Goal: Task Accomplishment & Management: Manage account settings

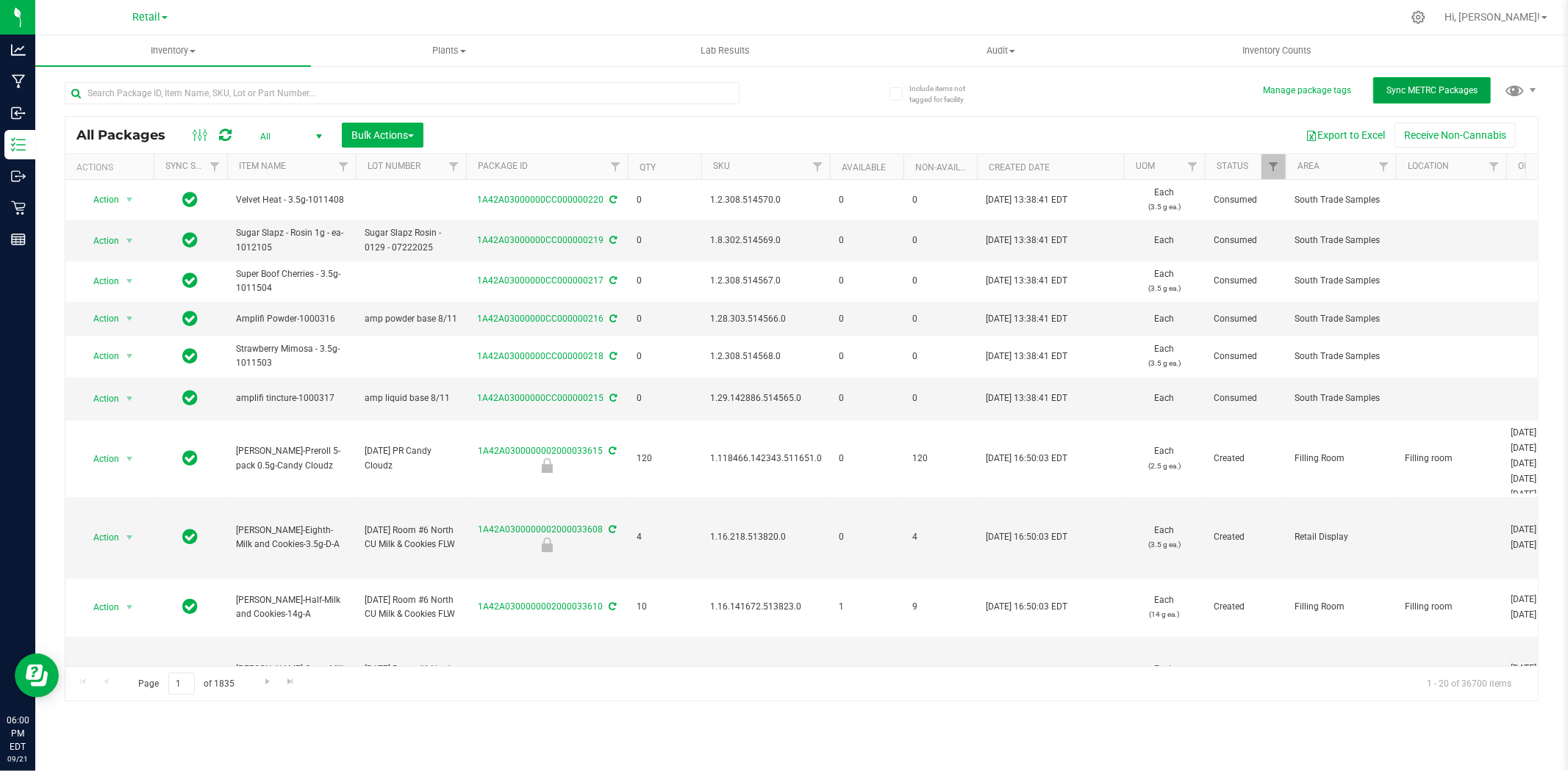
click at [1452, 96] on button "Sync METRC Packages" at bounding box center [1432, 90] width 118 height 26
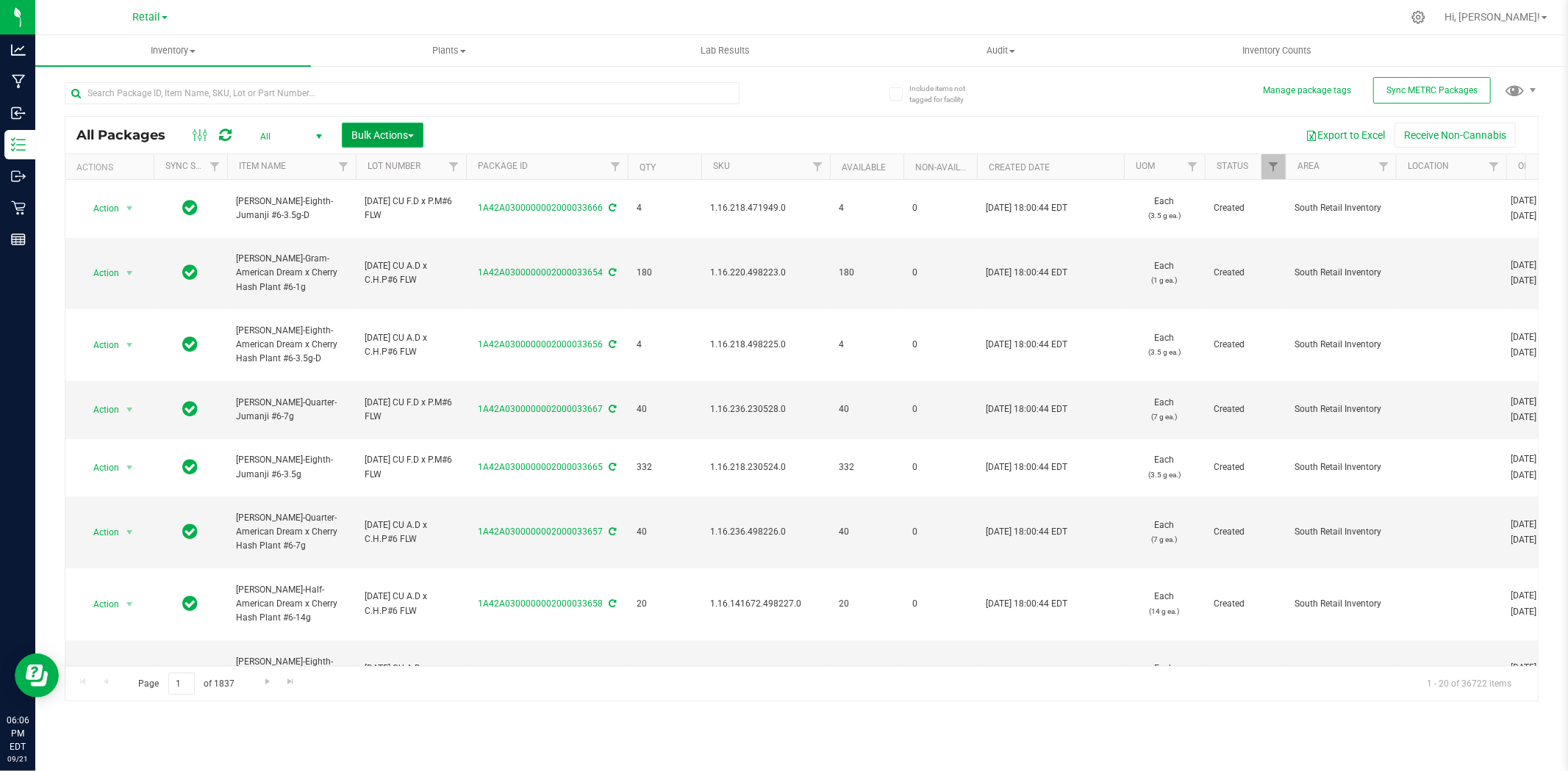
click at [413, 138] on span "Bulk Actions" at bounding box center [382, 135] width 63 height 12
click at [443, 279] on span "Lock/Unlock packages" at bounding box center [400, 276] width 101 height 12
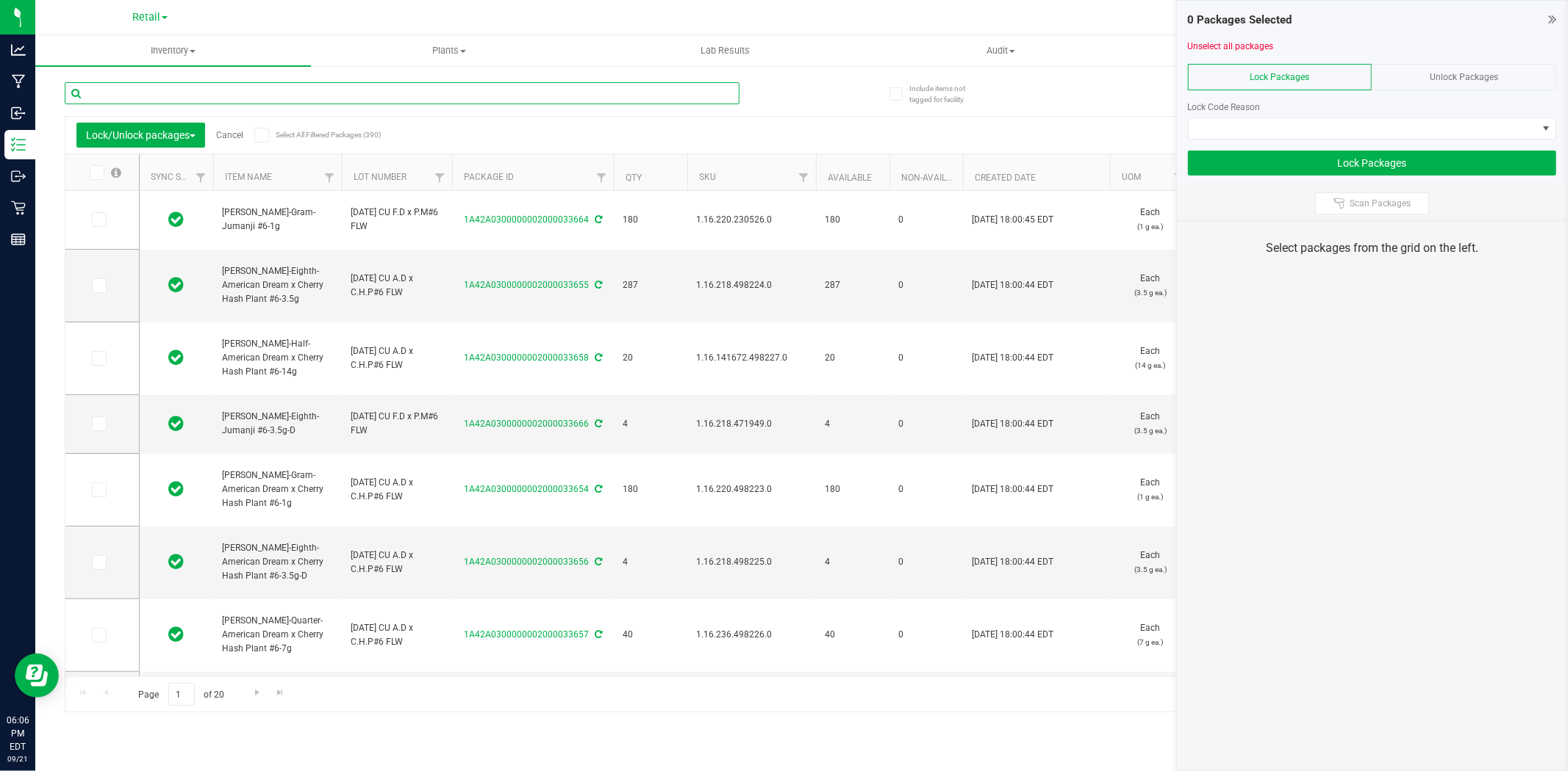
click at [524, 91] on input "text" at bounding box center [402, 93] width 675 height 22
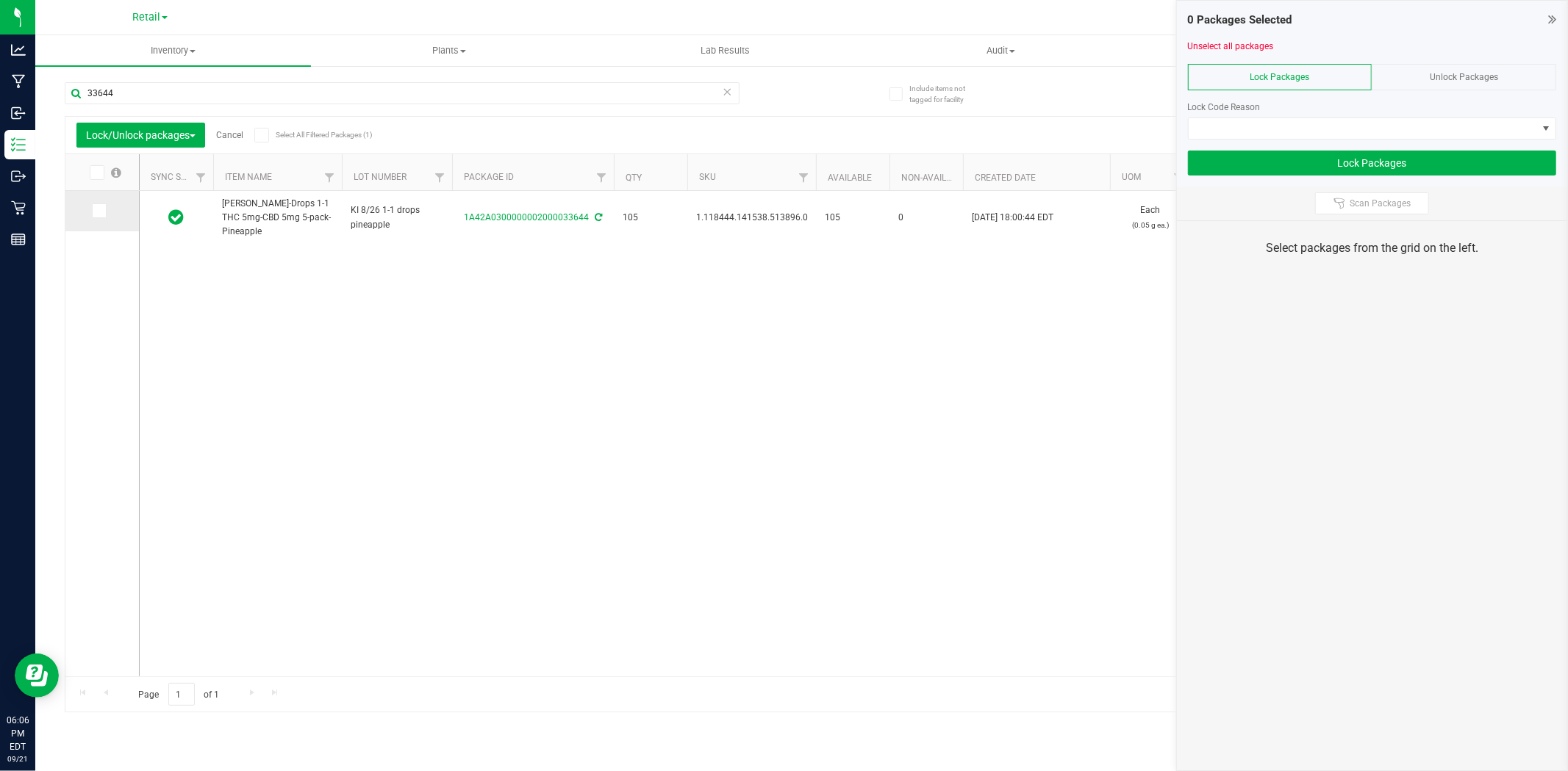
click at [93, 214] on span at bounding box center [99, 210] width 15 height 15
click at [0, 0] on input "checkbox" at bounding box center [0, 0] width 0 height 0
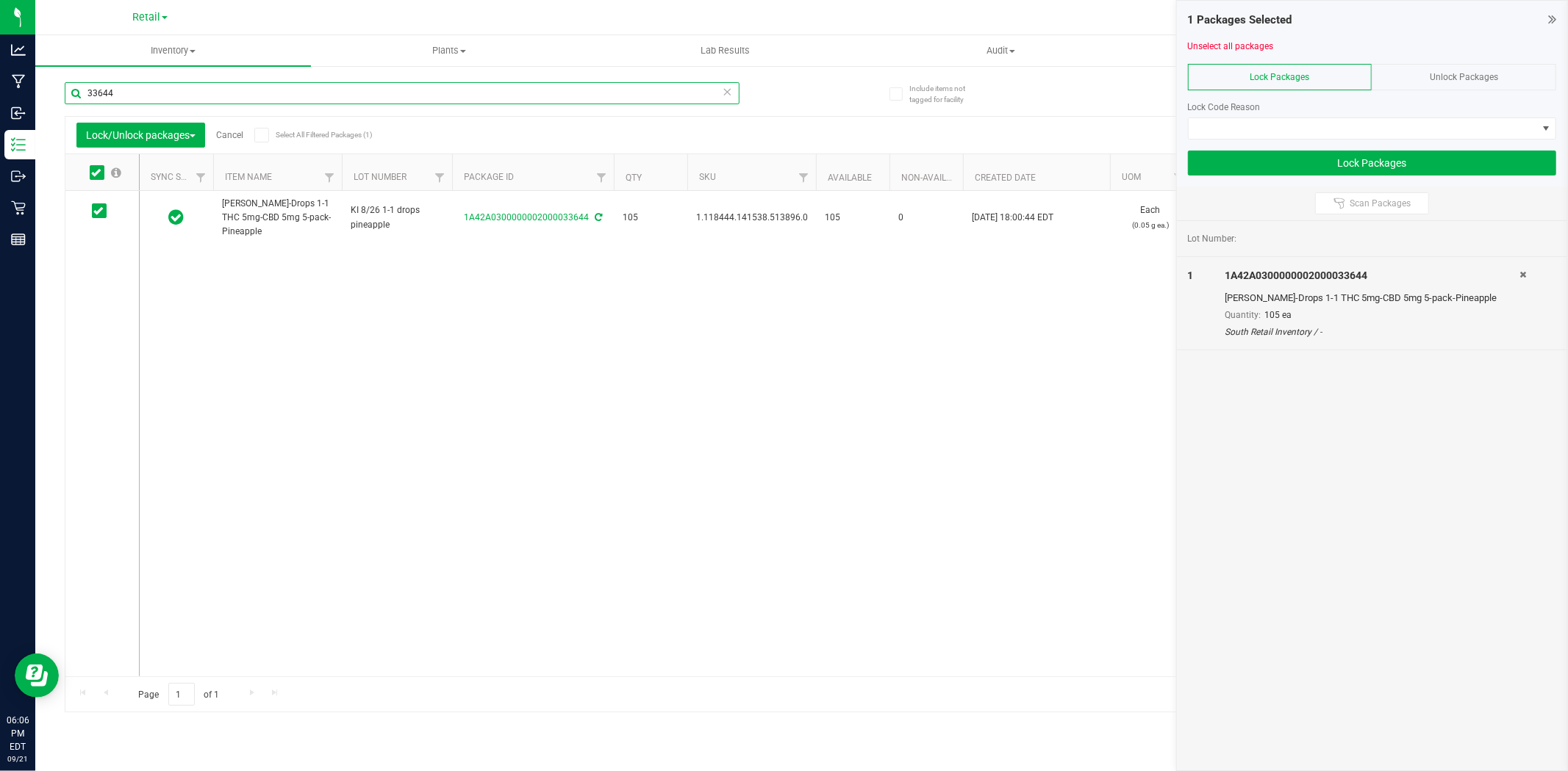
click at [160, 91] on input "33644" at bounding box center [402, 93] width 675 height 22
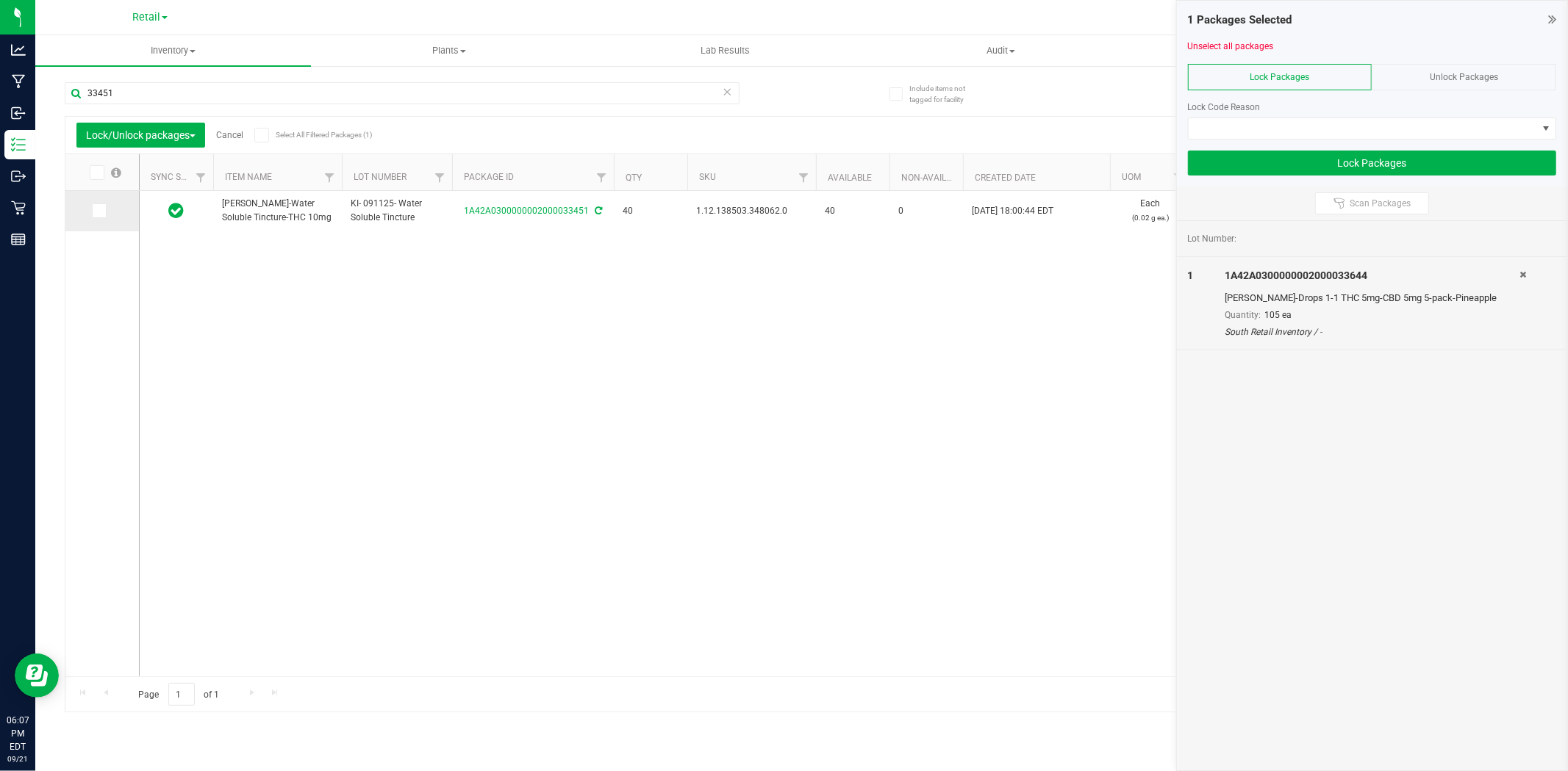
click at [96, 210] on icon at bounding box center [98, 210] width 10 height 0
click at [0, 0] on input "checkbox" at bounding box center [0, 0] width 0 height 0
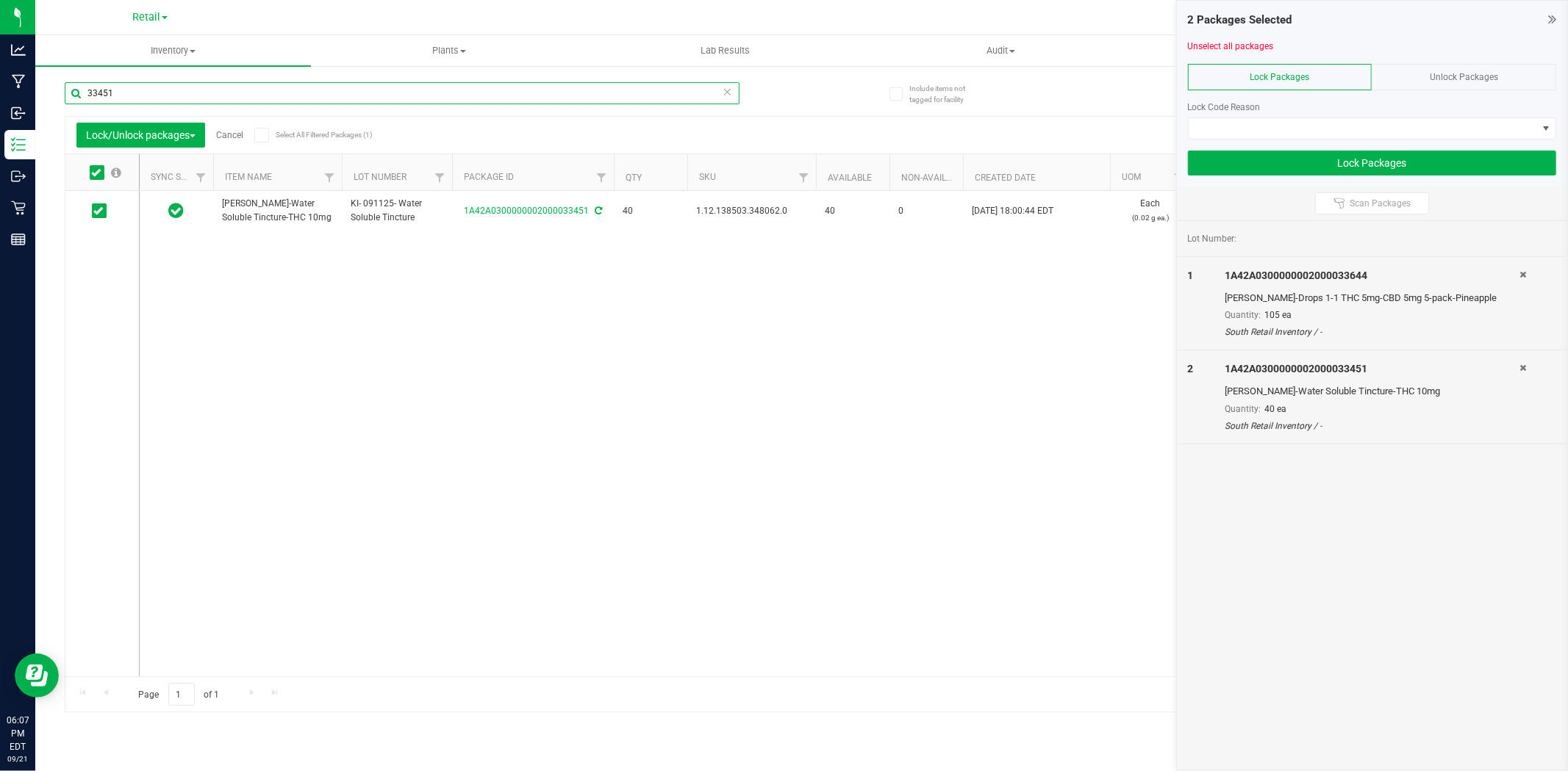
click at [136, 95] on input "33451" at bounding box center [402, 93] width 675 height 22
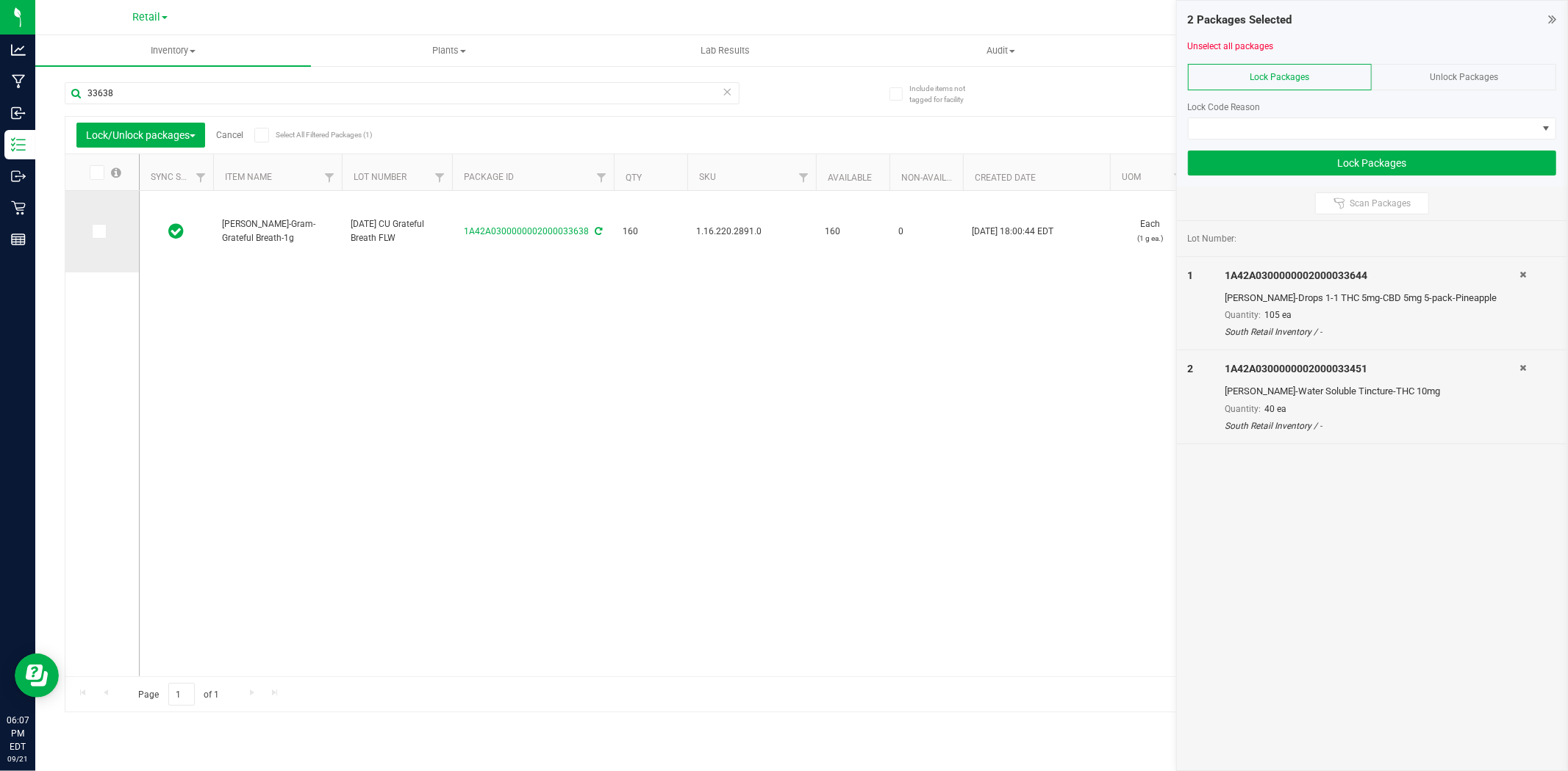
drag, startPoint x: 92, startPoint y: 230, endPoint x: 99, endPoint y: 221, distance: 11.4
click at [94, 229] on span at bounding box center [99, 231] width 15 height 15
click at [142, 86] on input "33638" at bounding box center [402, 93] width 675 height 22
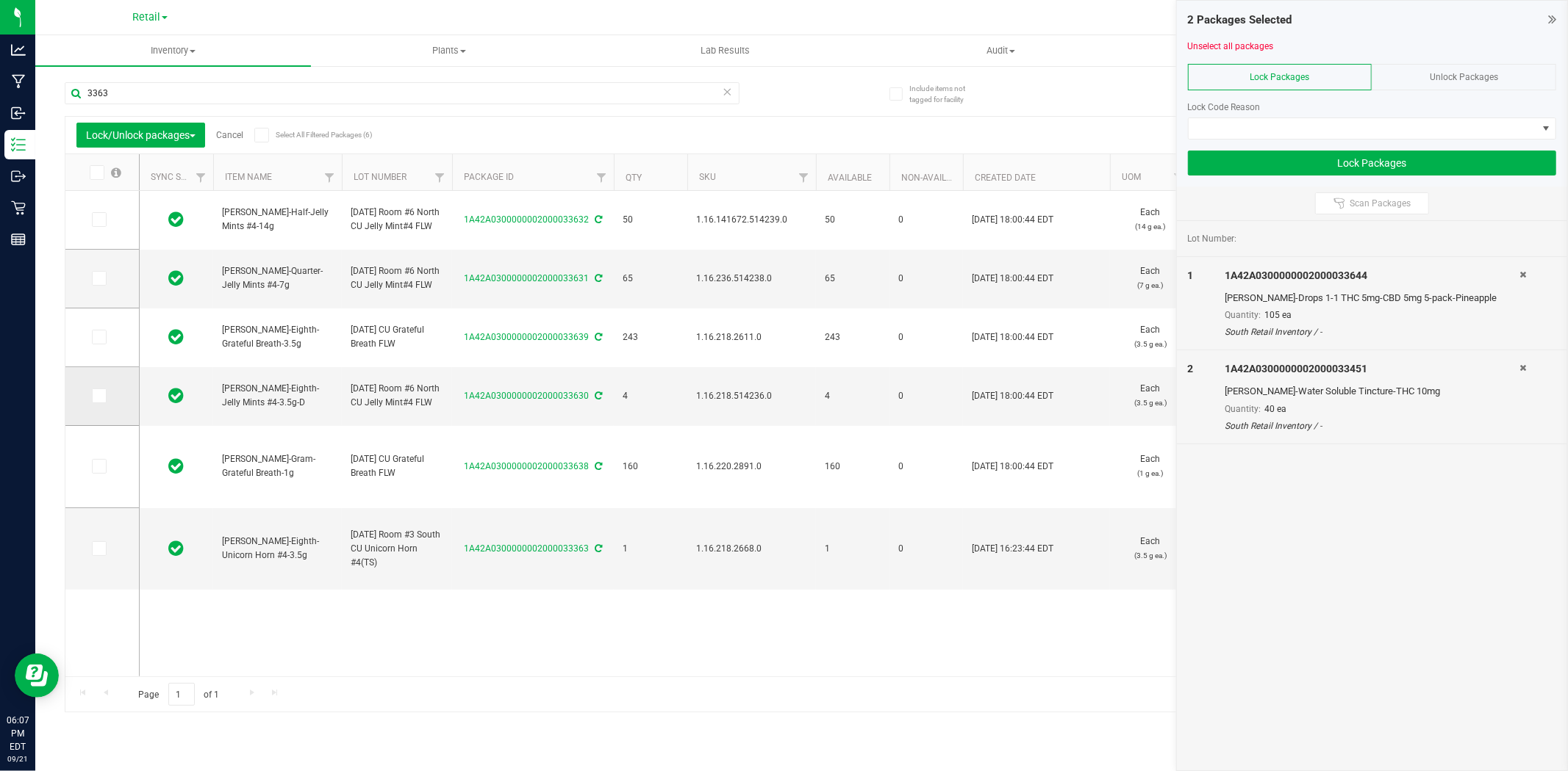
drag, startPoint x: 101, startPoint y: 464, endPoint x: 90, endPoint y: 402, distance: 63.0
click at [100, 466] on icon at bounding box center [98, 466] width 10 height 0
click at [0, 0] on input "checkbox" at bounding box center [0, 0] width 0 height 0
click at [99, 396] on icon at bounding box center [98, 396] width 10 height 0
click at [0, 0] on input "checkbox" at bounding box center [0, 0] width 0 height 0
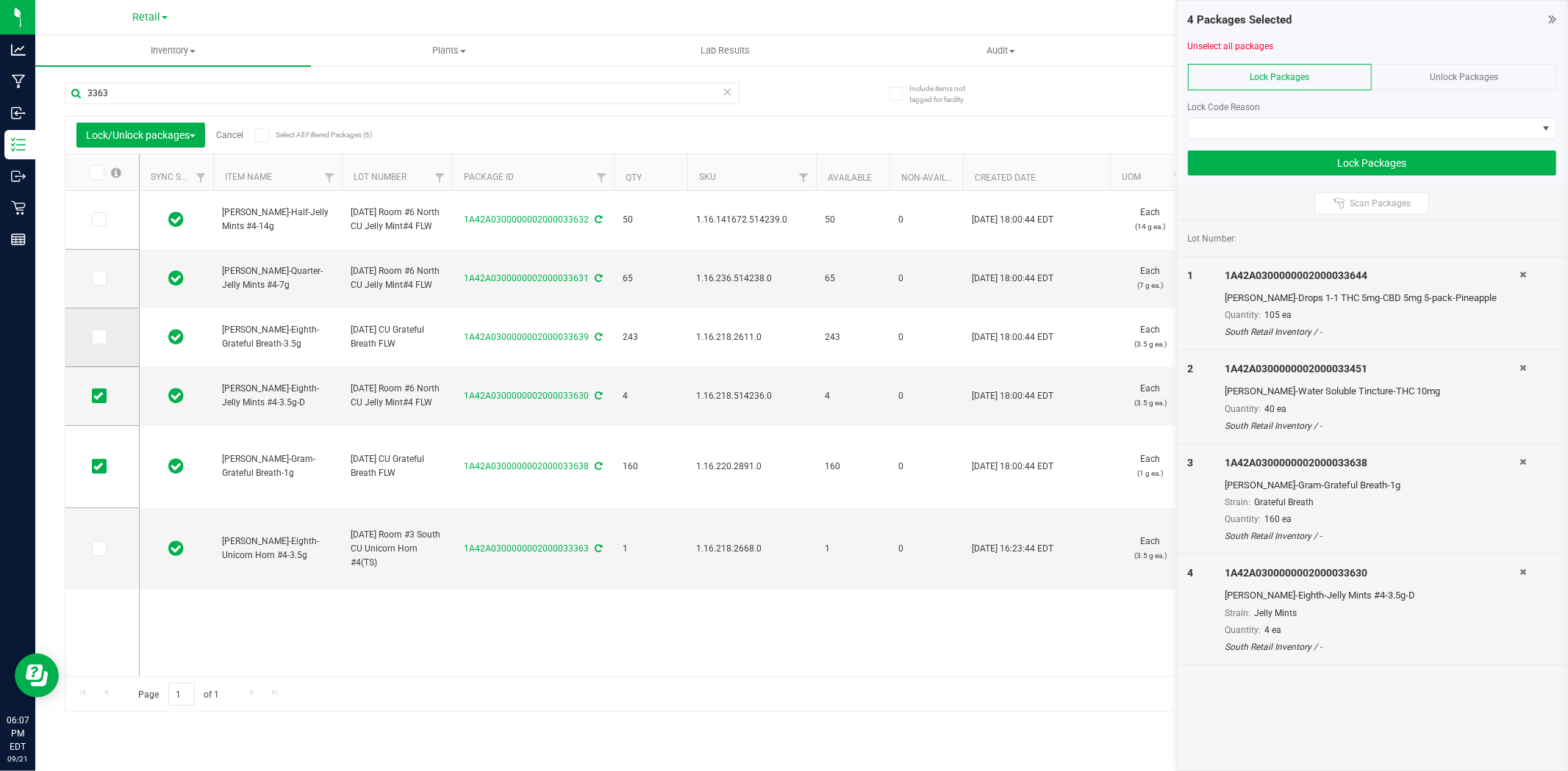
click at [103, 341] on span at bounding box center [99, 337] width 15 height 15
click at [0, 0] on input "checkbox" at bounding box center [0, 0] width 0 height 0
click at [101, 278] on icon at bounding box center [98, 278] width 10 height 0
click at [0, 0] on input "checkbox" at bounding box center [0, 0] width 0 height 0
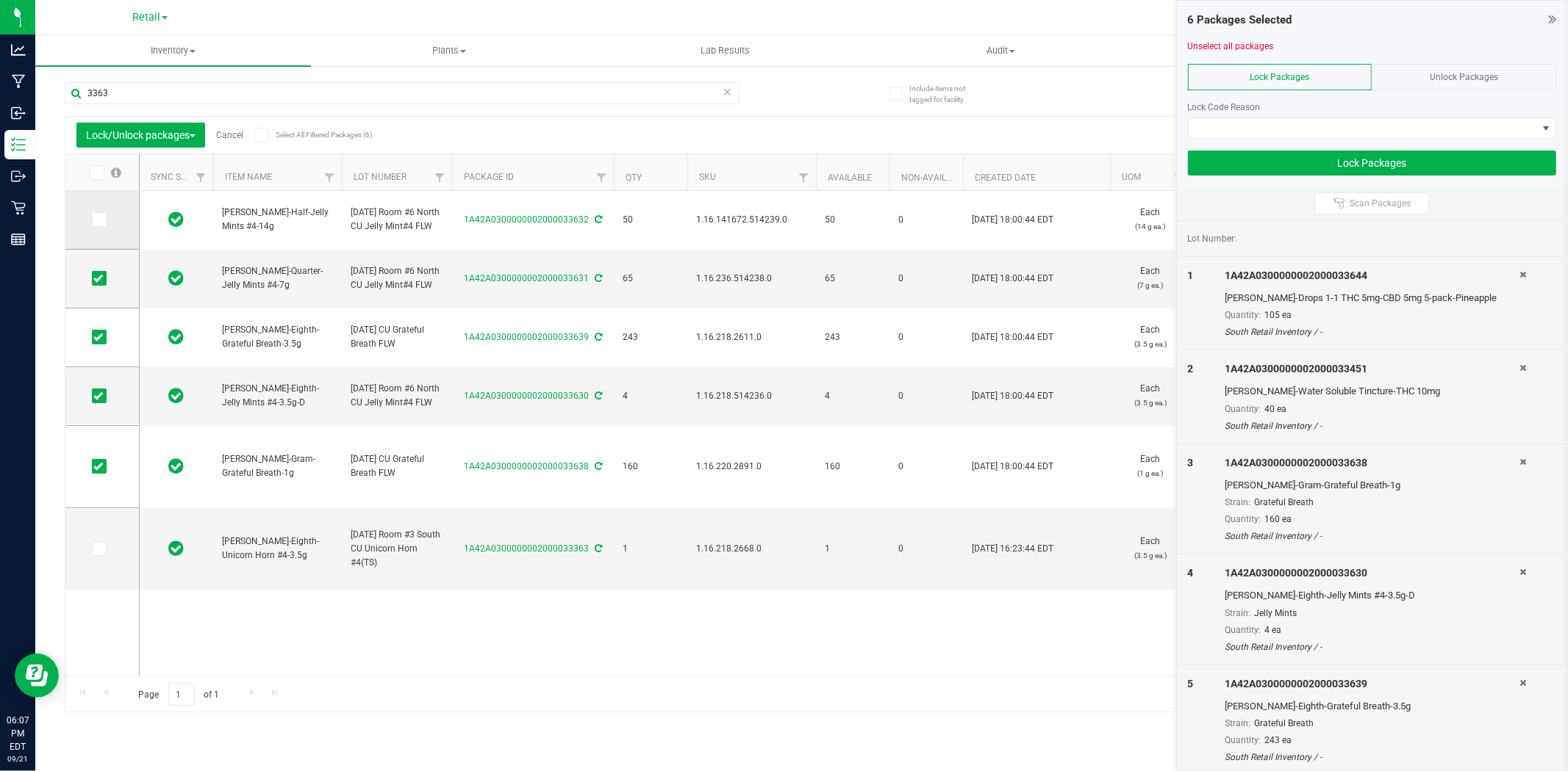
click at [103, 222] on span at bounding box center [99, 220] width 15 height 15
click at [0, 0] on input "checkbox" at bounding box center [0, 0] width 0 height 0
click at [134, 85] on input "3363" at bounding box center [402, 93] width 675 height 22
click at [134, 86] on input "3363" at bounding box center [402, 93] width 675 height 22
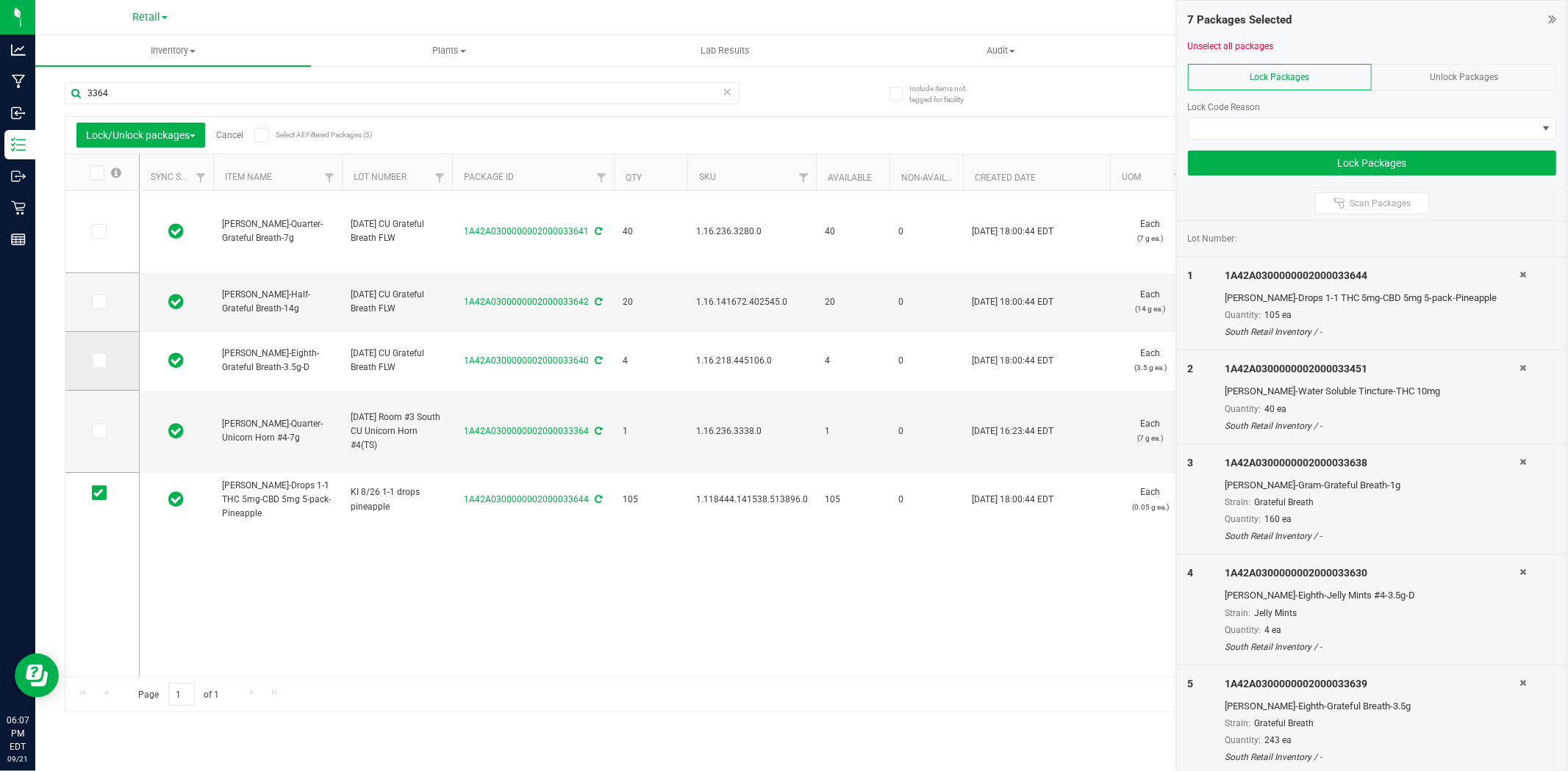
drag, startPoint x: 101, startPoint y: 360, endPoint x: 100, endPoint y: 343, distance: 17.0
click at [100, 361] on icon at bounding box center [98, 361] width 10 height 0
click at [0, 0] on input "checkbox" at bounding box center [0, 0] width 0 height 0
drag, startPoint x: 103, startPoint y: 302, endPoint x: 93, endPoint y: 261, distance: 42.2
click at [103, 299] on span at bounding box center [99, 302] width 15 height 15
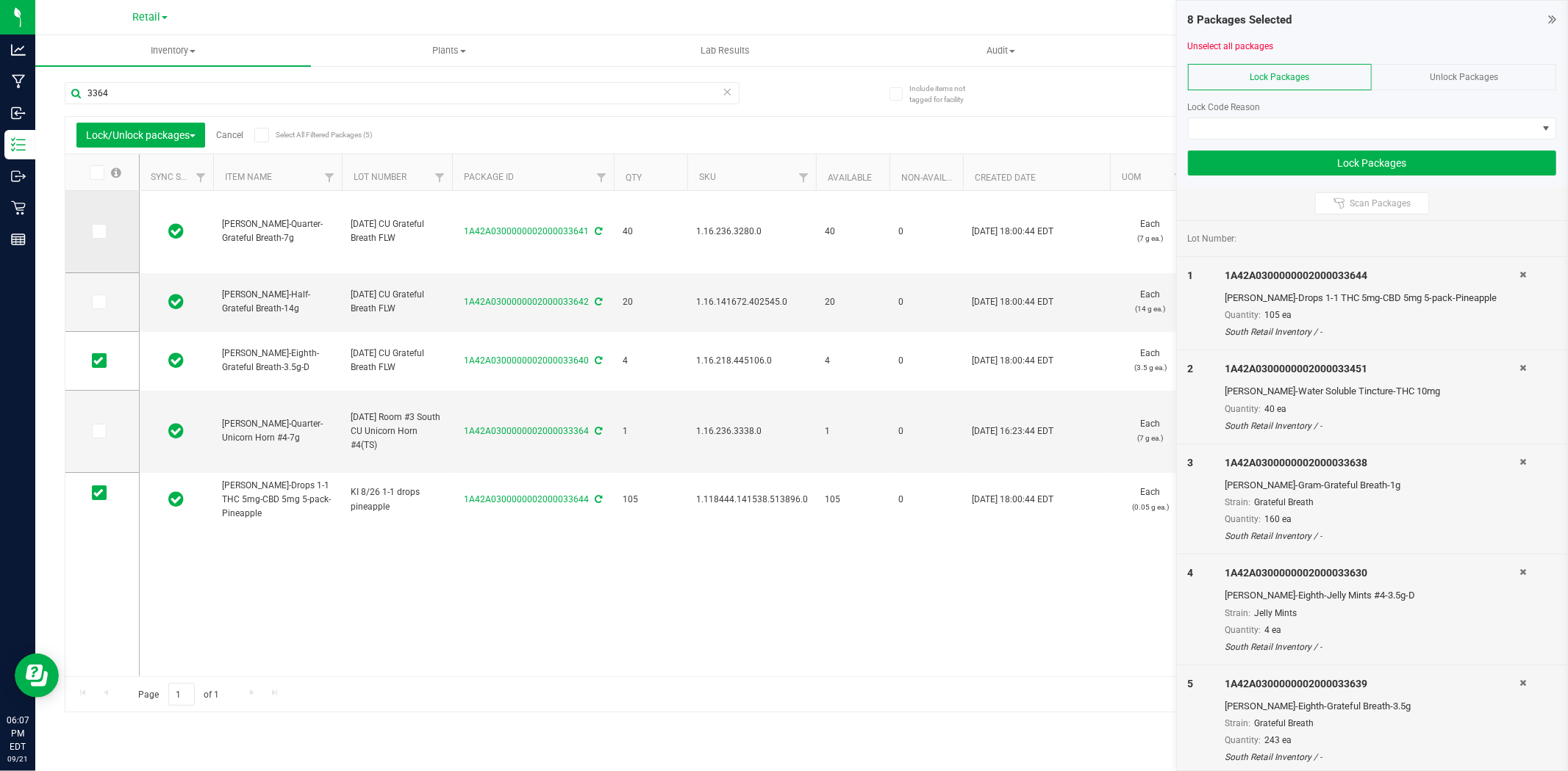
click at [0, 0] on input "checkbox" at bounding box center [0, 0] width 0 height 0
drag, startPoint x: 91, startPoint y: 234, endPoint x: 106, endPoint y: 229, distance: 15.8
click at [91, 233] on td at bounding box center [102, 232] width 74 height 83
click at [103, 229] on span at bounding box center [99, 231] width 15 height 15
click at [0, 0] on input "checkbox" at bounding box center [0, 0] width 0 height 0
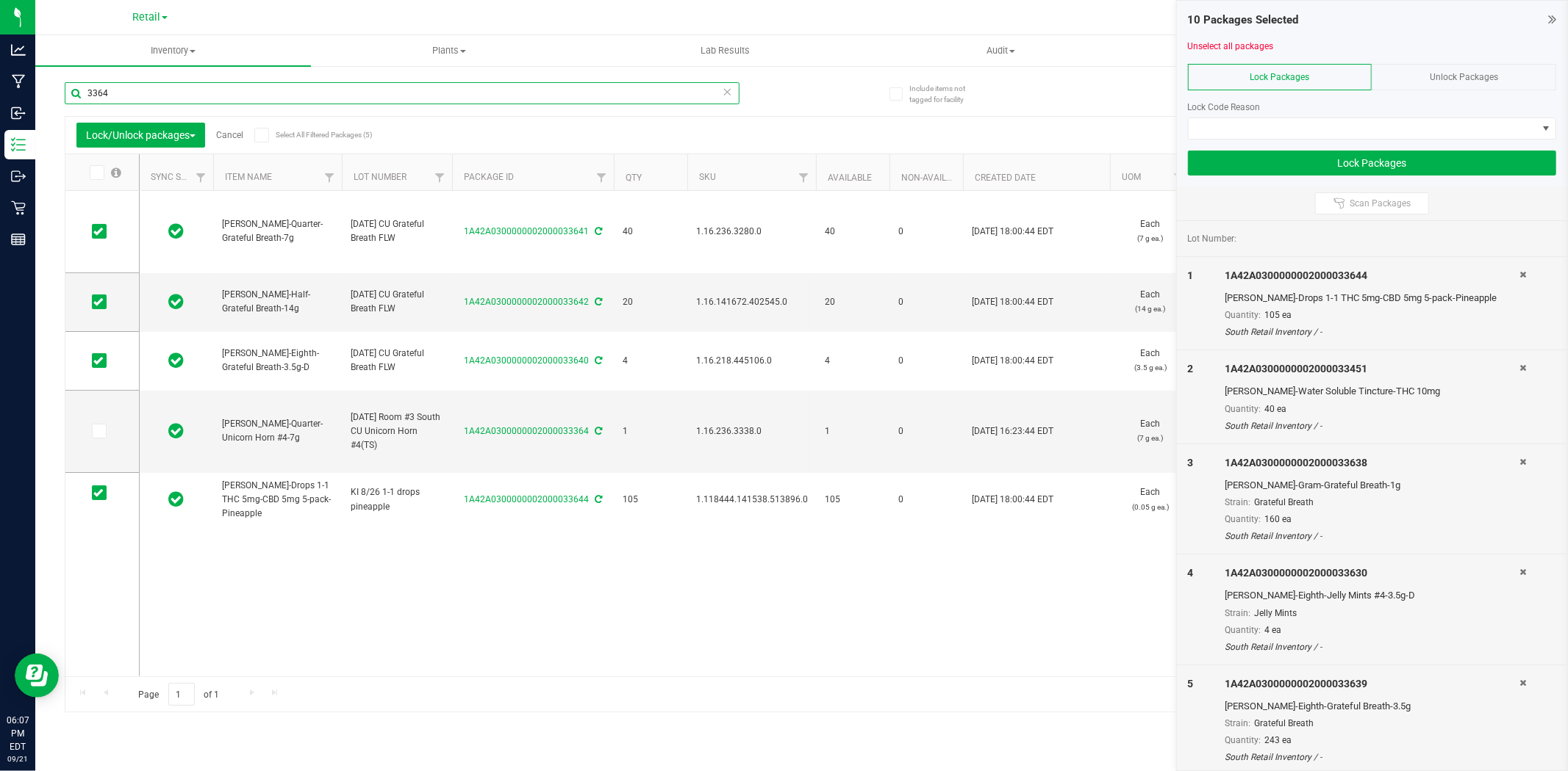
click at [131, 90] on input "3364" at bounding box center [402, 93] width 675 height 22
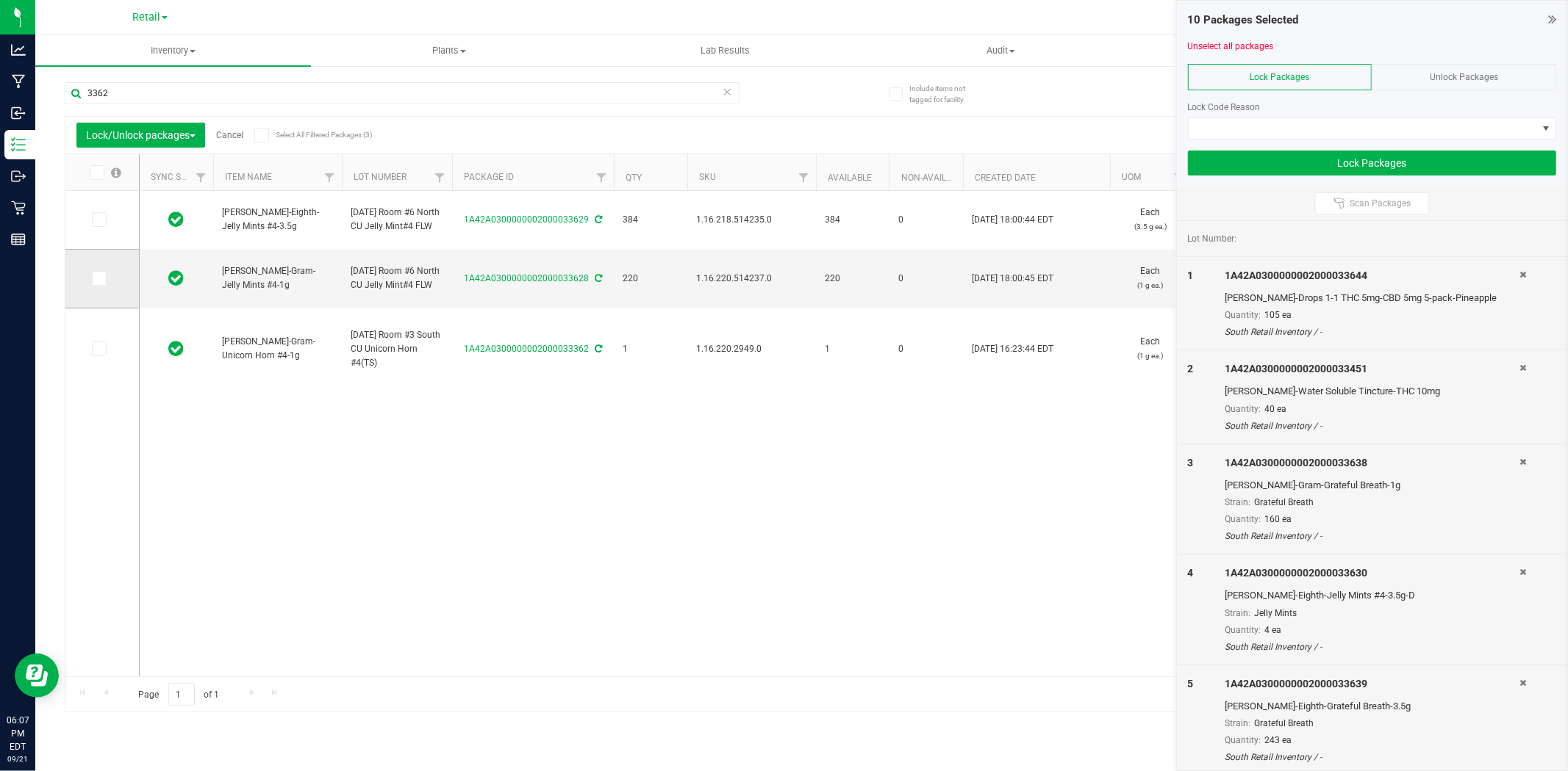
click at [103, 288] on td at bounding box center [102, 278] width 74 height 59
click at [101, 278] on icon at bounding box center [98, 278] width 10 height 0
click at [0, 0] on input "checkbox" at bounding box center [0, 0] width 0 height 0
click at [98, 220] on icon at bounding box center [98, 220] width 10 height 0
click at [0, 0] on input "checkbox" at bounding box center [0, 0] width 0 height 0
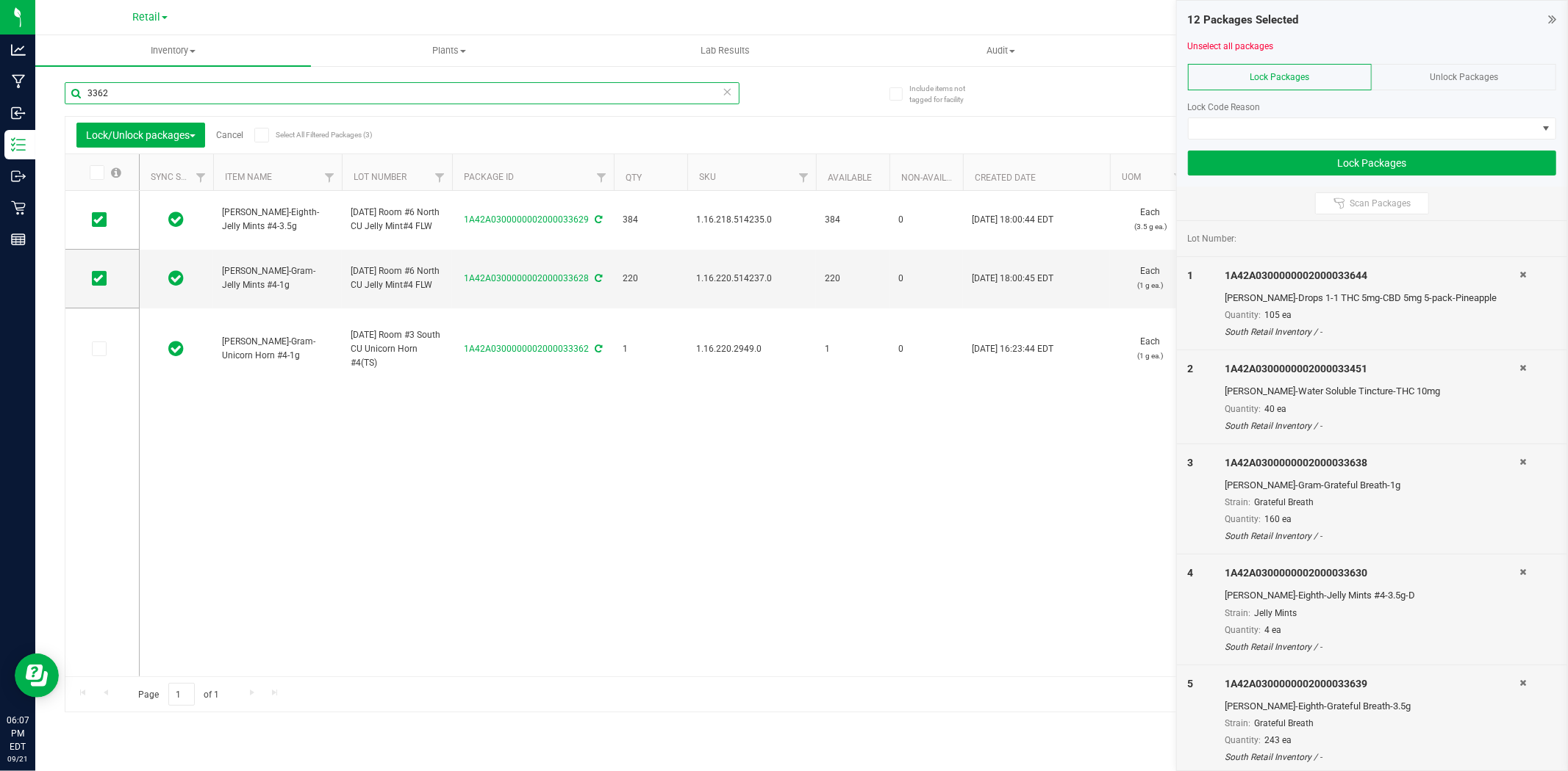
click at [127, 97] on input "3362" at bounding box center [402, 93] width 675 height 22
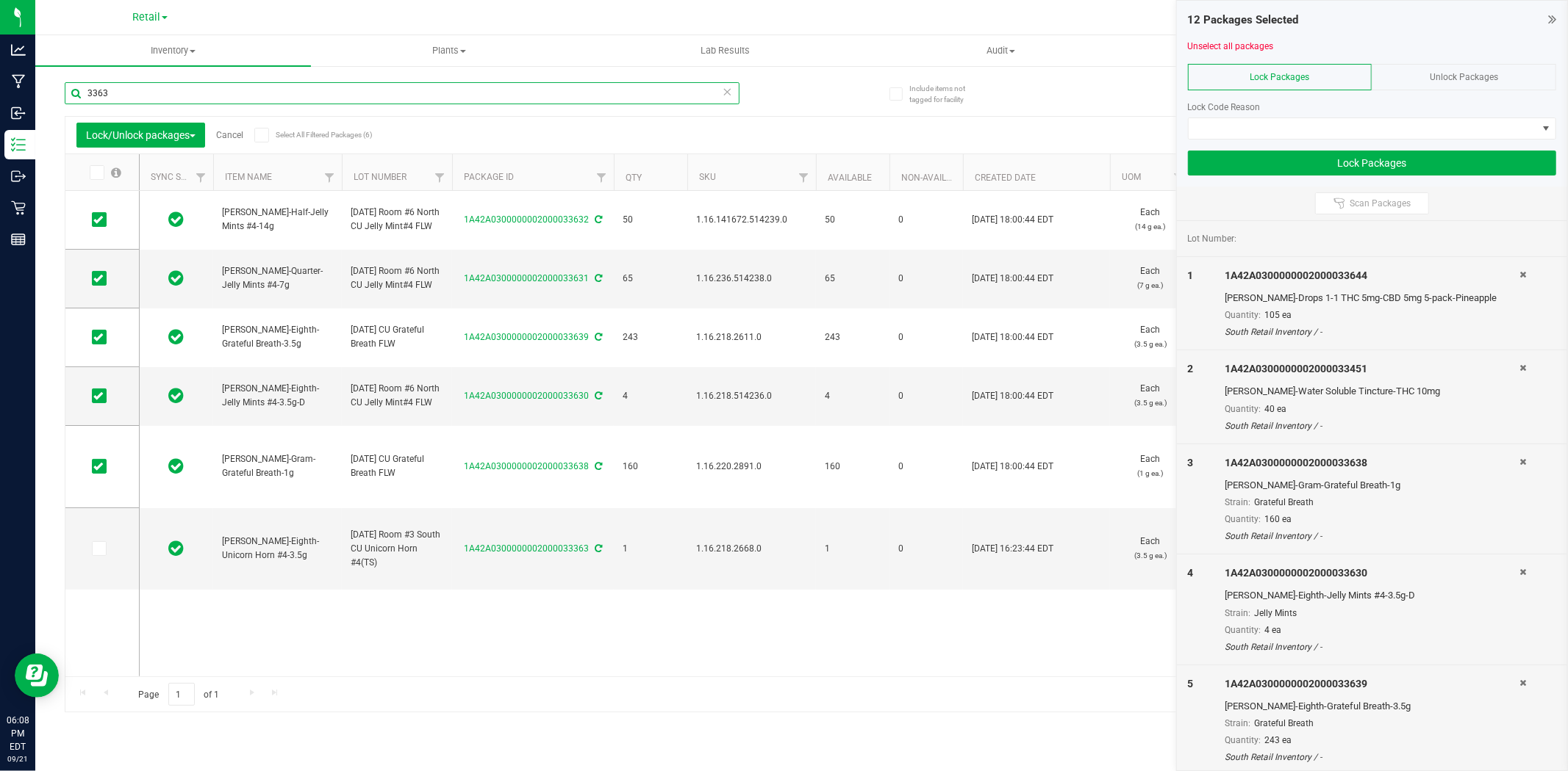
click at [232, 91] on input "3363" at bounding box center [402, 93] width 675 height 22
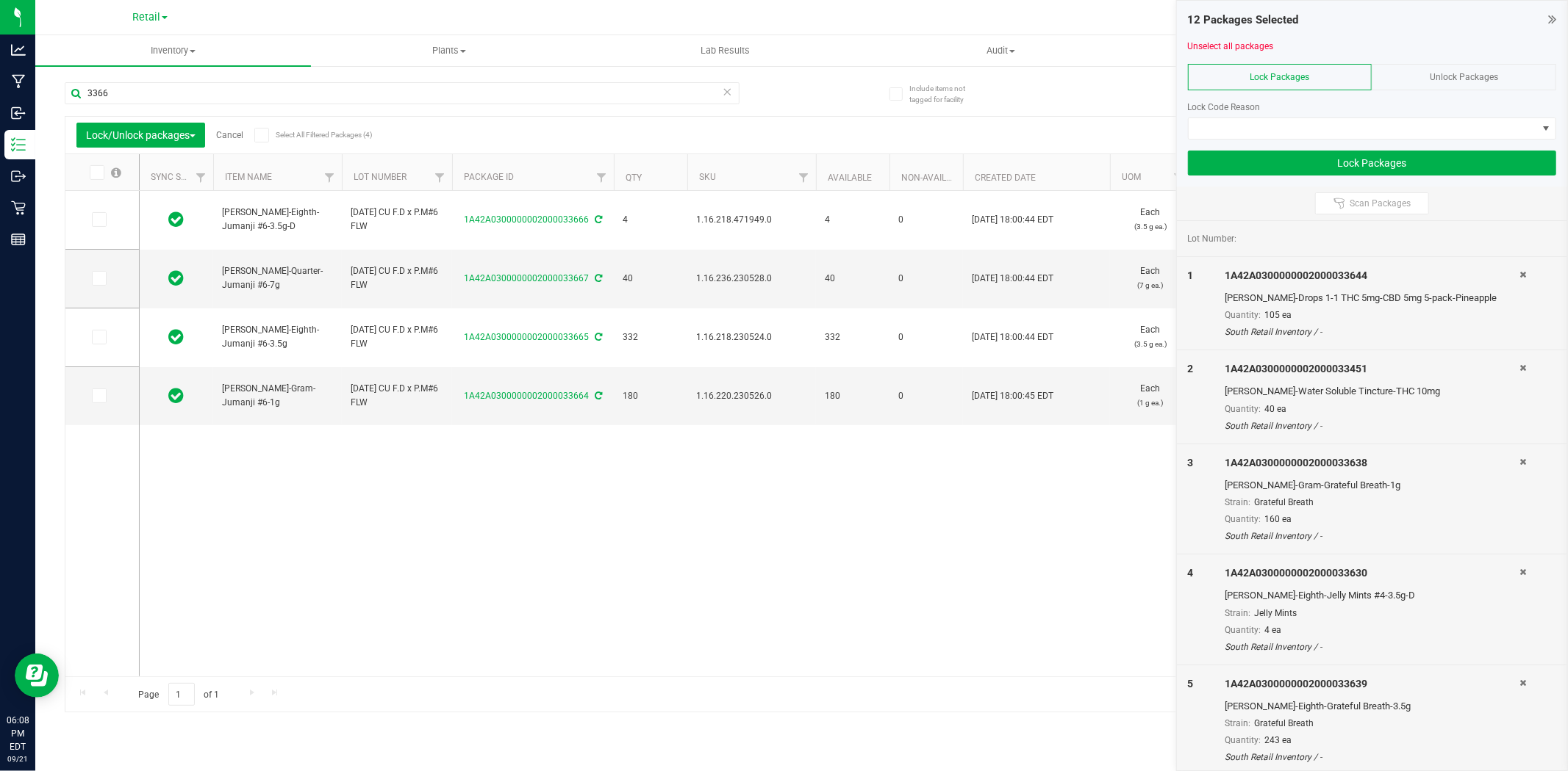
click at [92, 172] on icon at bounding box center [95, 172] width 10 height 0
click at [0, 0] on input "checkbox" at bounding box center [0, 0] width 0 height 0
click at [123, 93] on input "3366" at bounding box center [402, 93] width 675 height 22
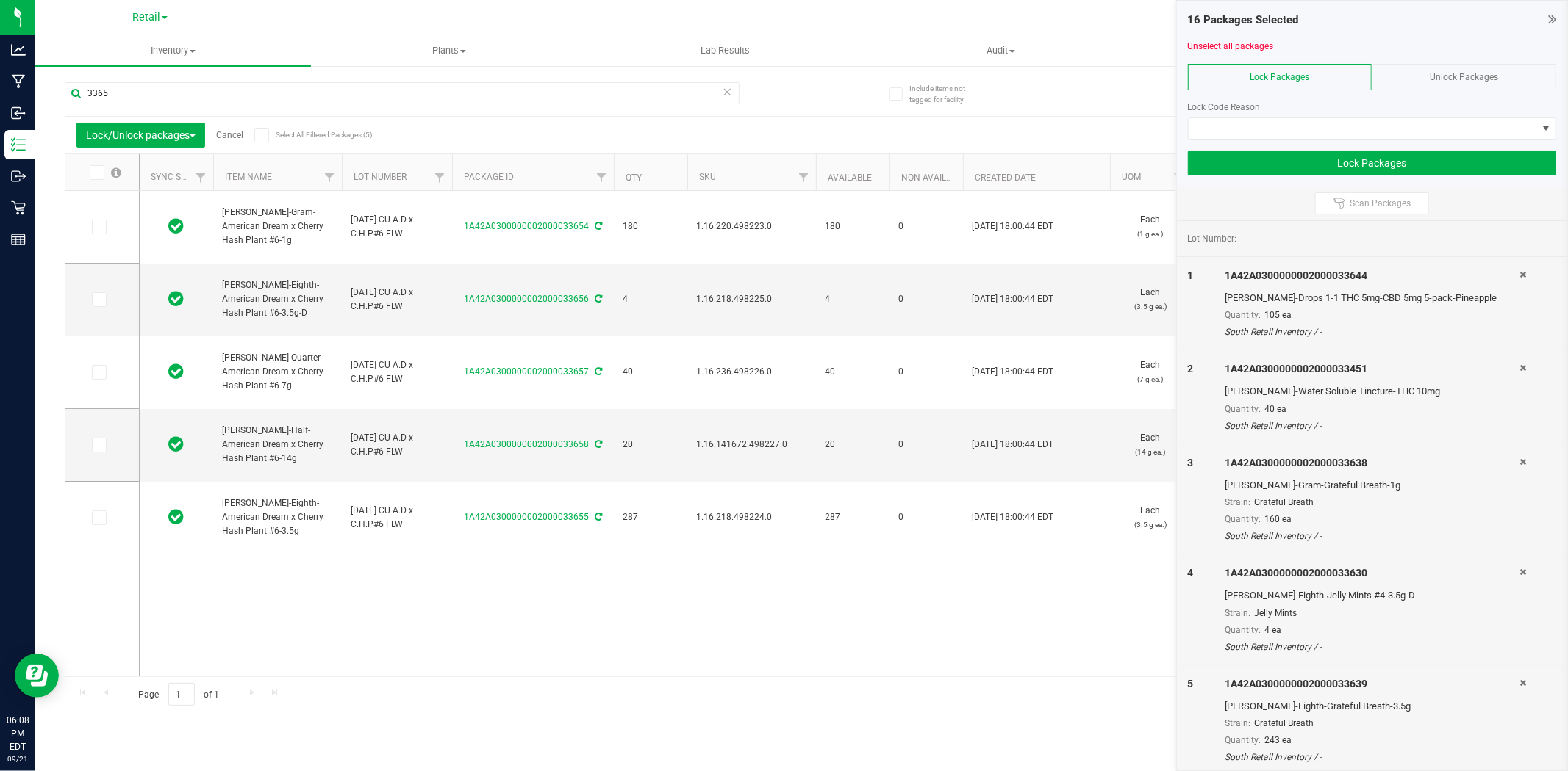
click at [103, 173] on span at bounding box center [97, 172] width 15 height 15
click at [0, 0] on input "checkbox" at bounding box center [0, 0] width 0 height 0
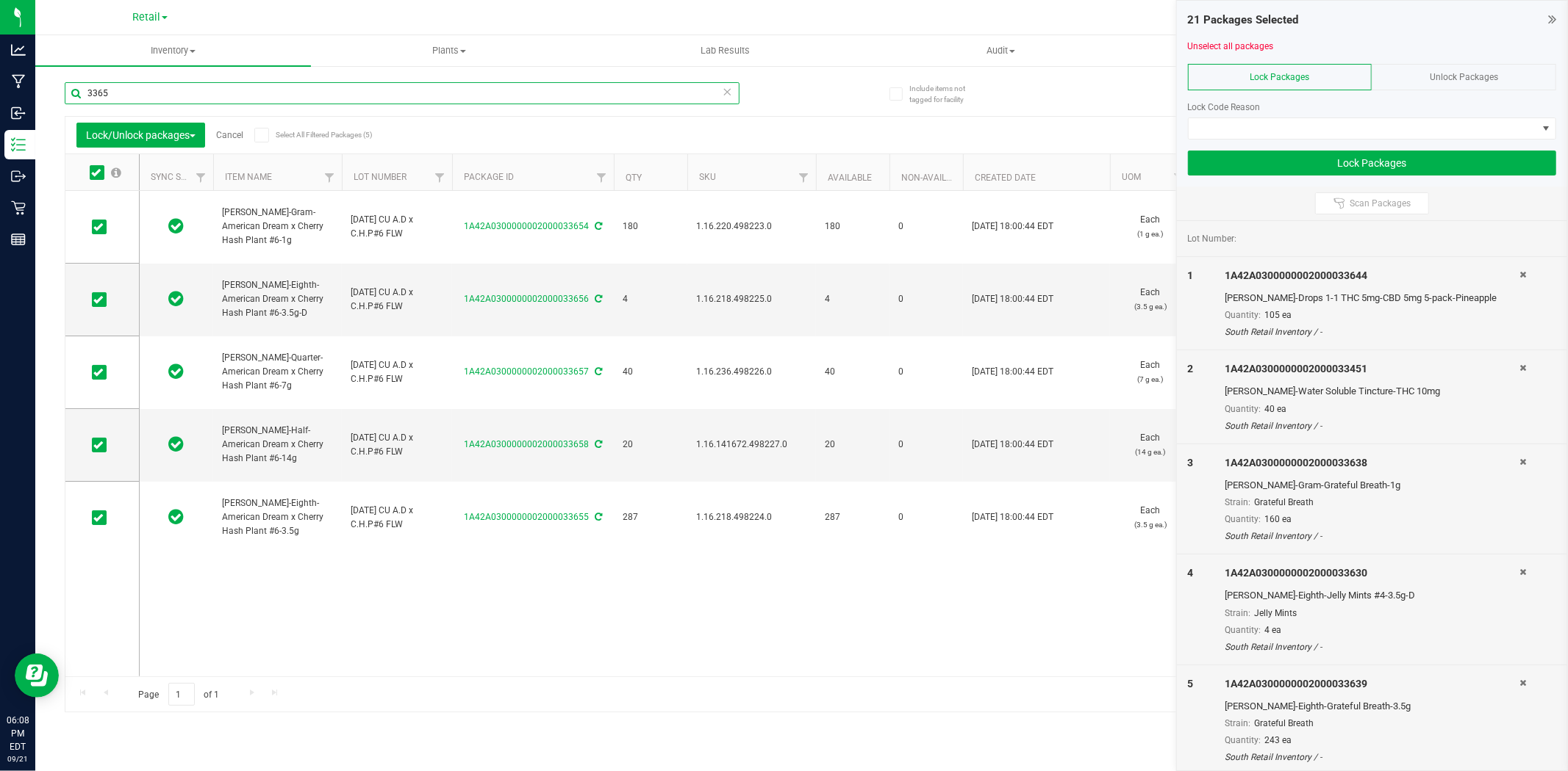
click at [407, 92] on input "3365" at bounding box center [402, 93] width 675 height 22
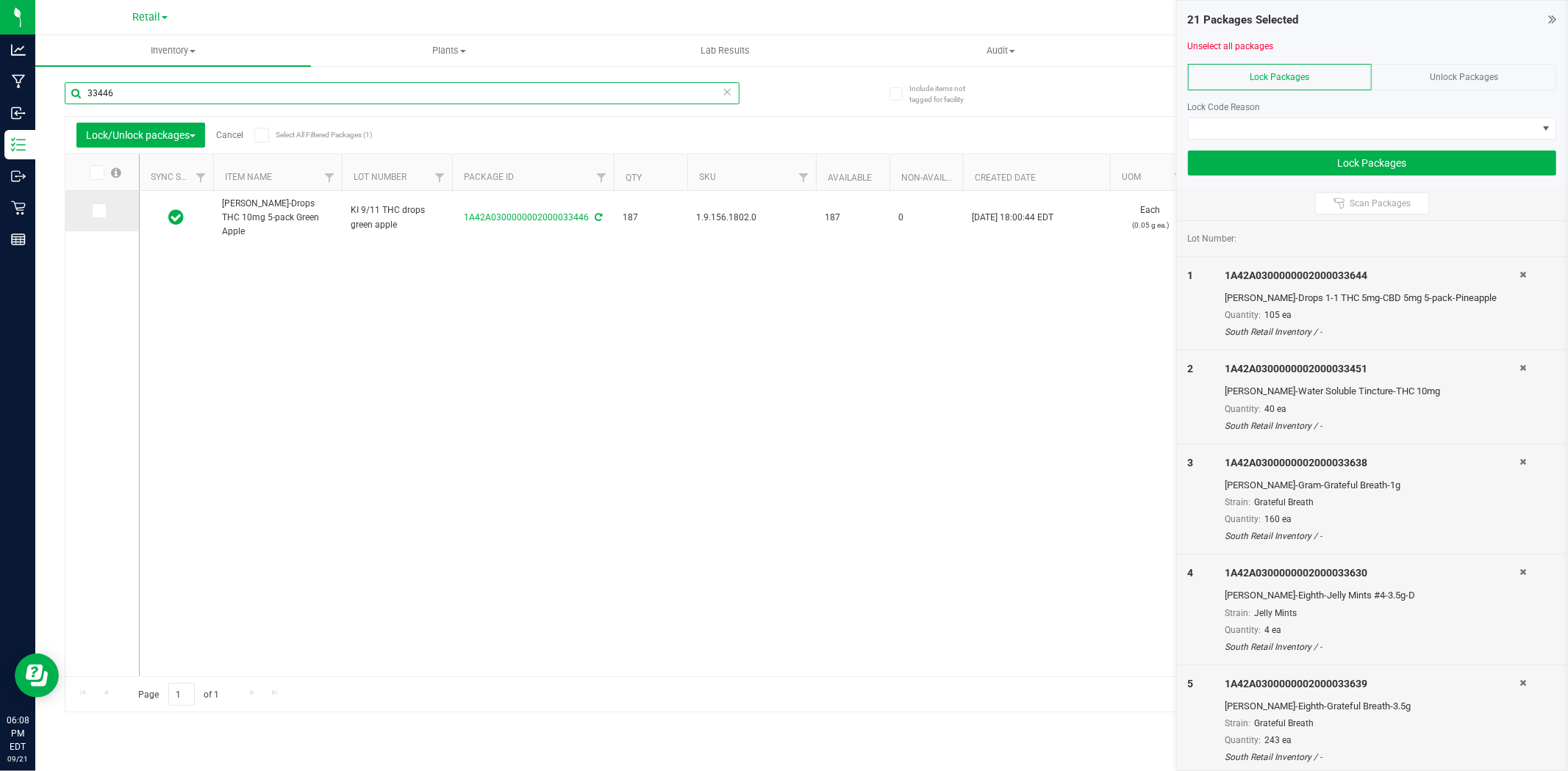
type input "33446"
click at [102, 210] on icon at bounding box center [98, 210] width 10 height 0
click at [0, 0] on input "checkbox" at bounding box center [0, 0] width 0 height 0
click at [1261, 113] on div "Lock Code Reason" at bounding box center [1372, 107] width 368 height 14
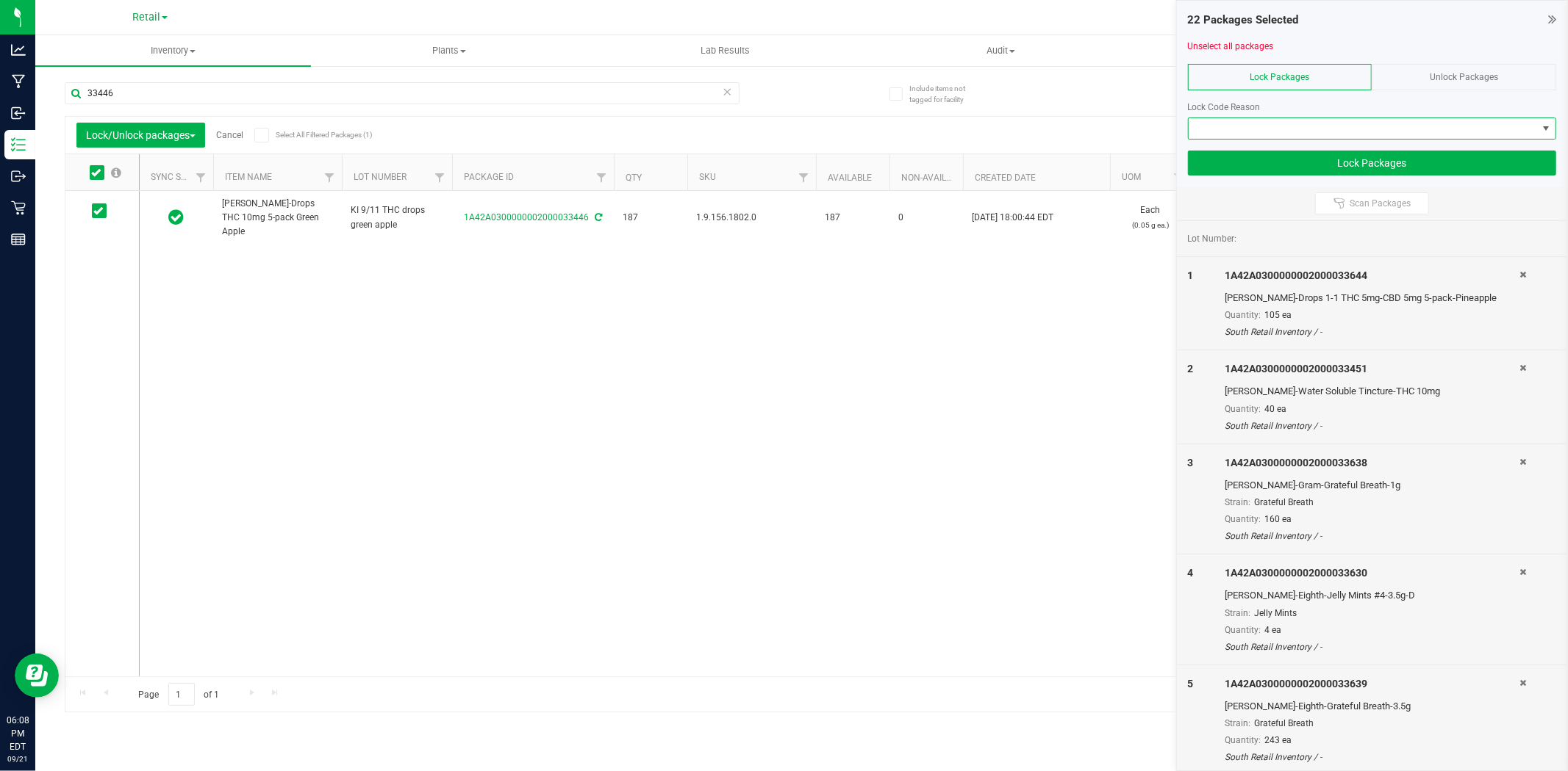
click at [1267, 122] on span at bounding box center [1363, 128] width 348 height 21
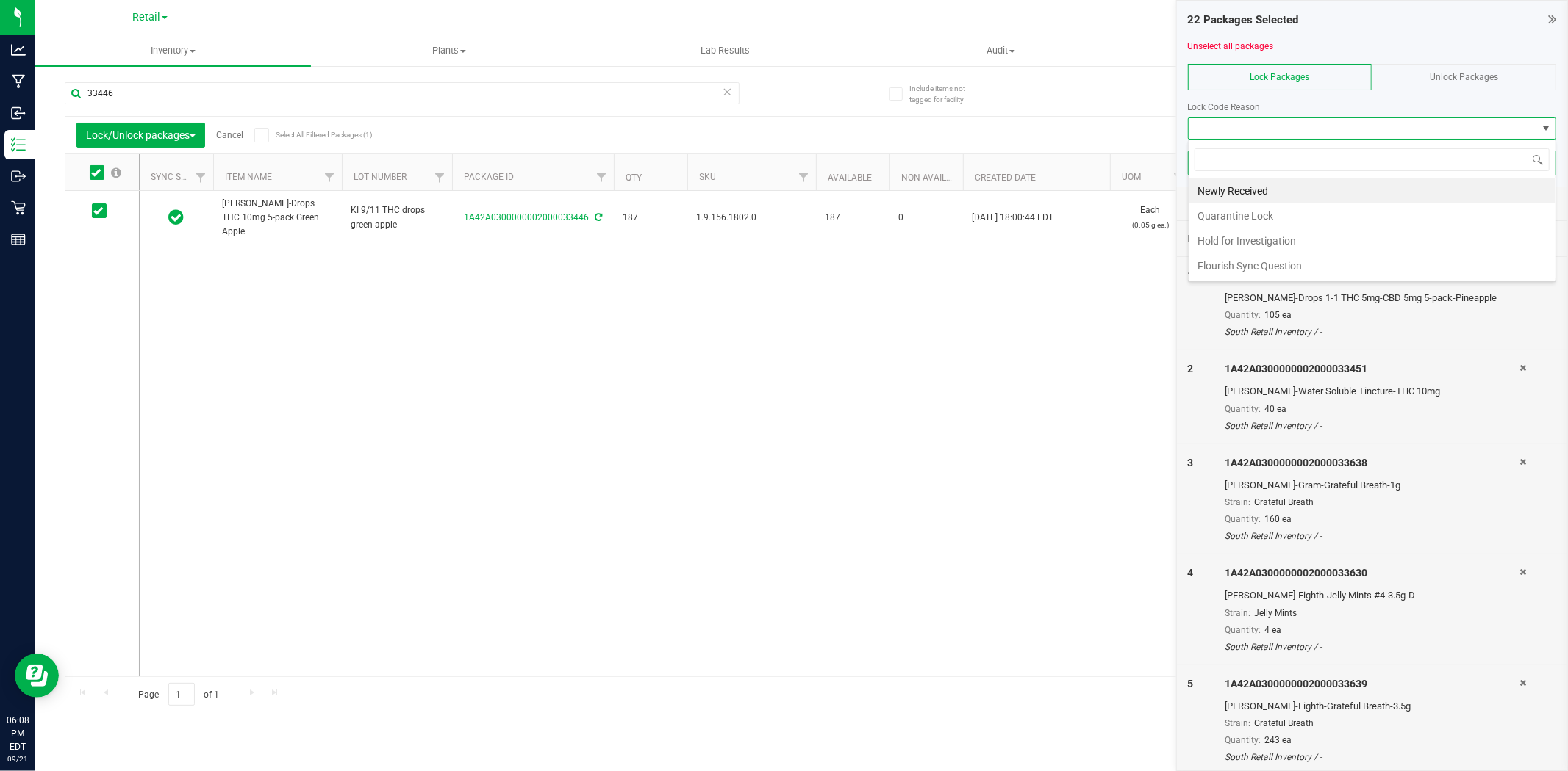
scroll to position [22, 368]
click at [1277, 186] on li "Newly Received" at bounding box center [1372, 191] width 367 height 25
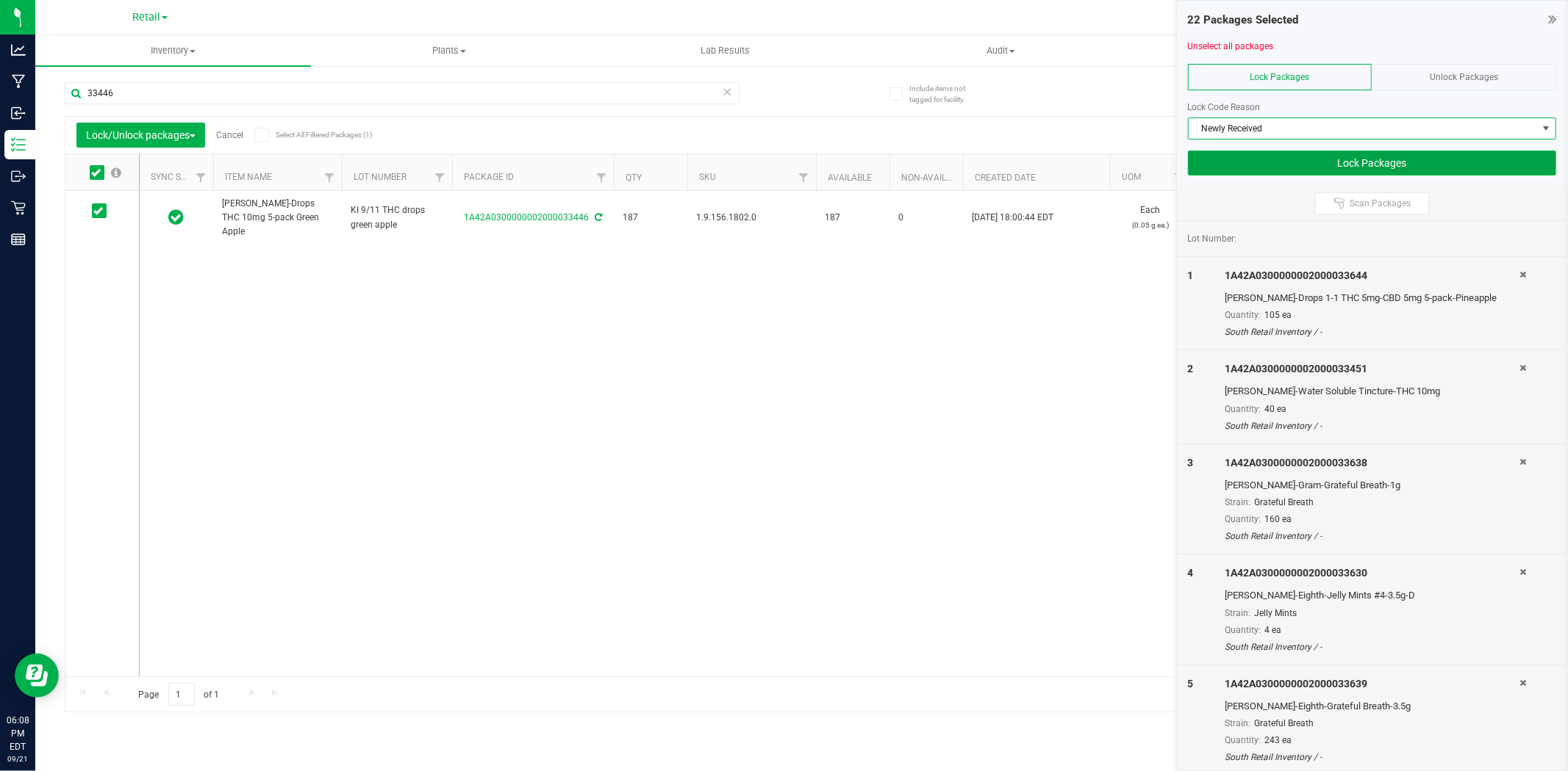
click at [1272, 165] on button "Lock Packages" at bounding box center [1372, 163] width 368 height 25
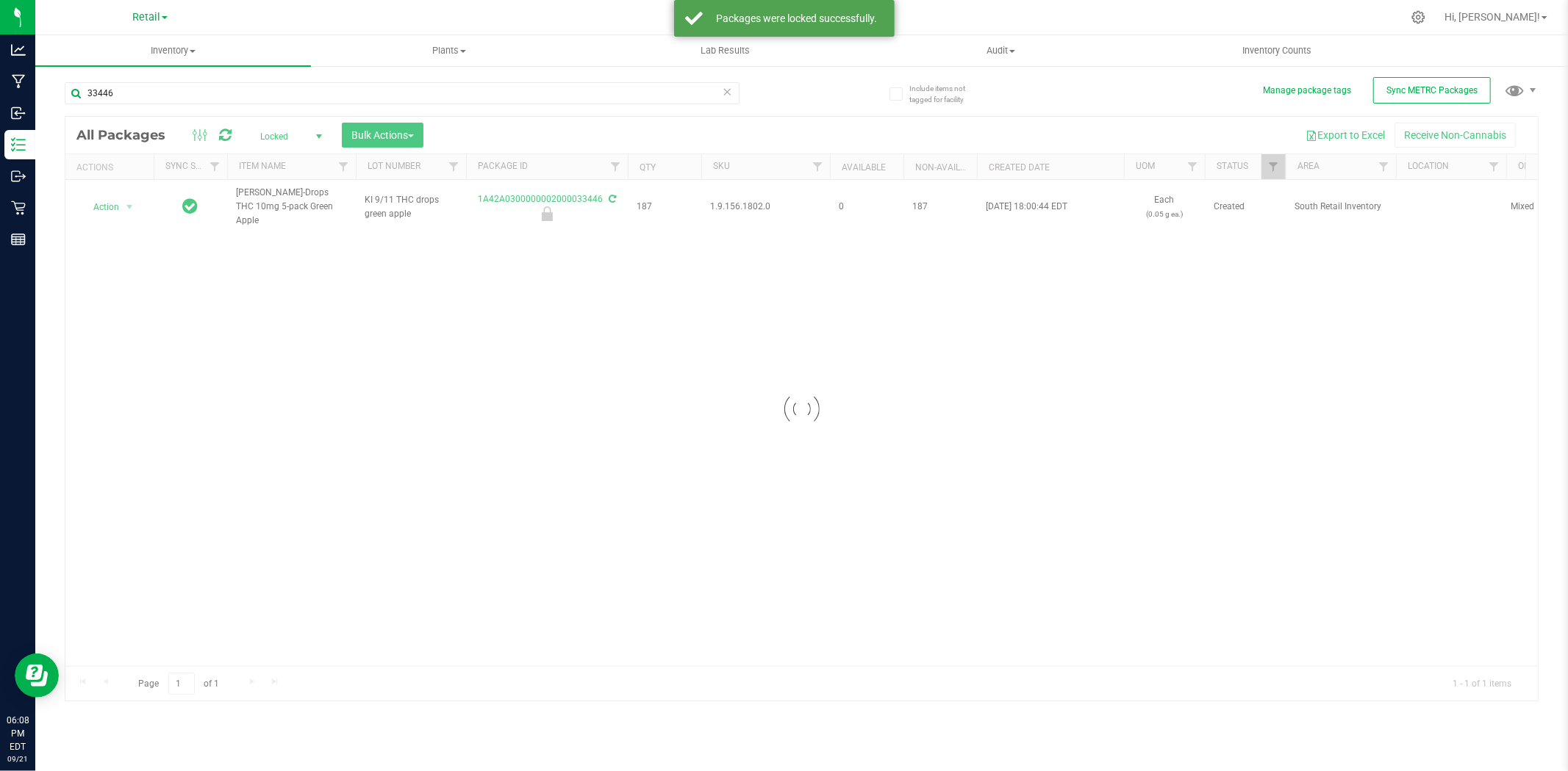
click at [726, 91] on icon at bounding box center [727, 91] width 10 height 17
click at [280, 140] on div at bounding box center [801, 409] width 1472 height 584
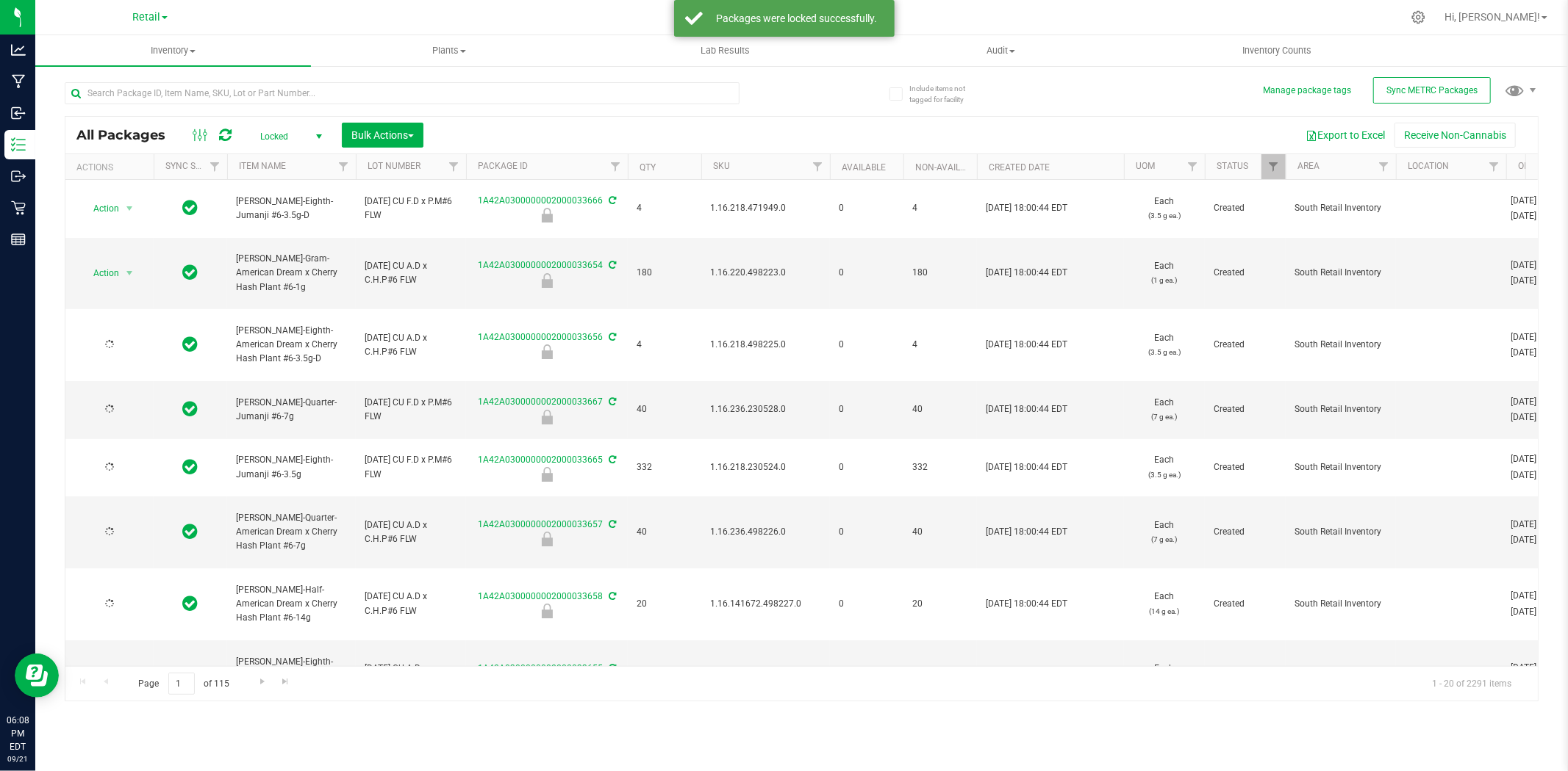
click at [304, 130] on span "Locked" at bounding box center [288, 136] width 81 height 21
click at [302, 225] on li "All" at bounding box center [287, 226] width 79 height 22
